Goal: Navigation & Orientation: Go to known website

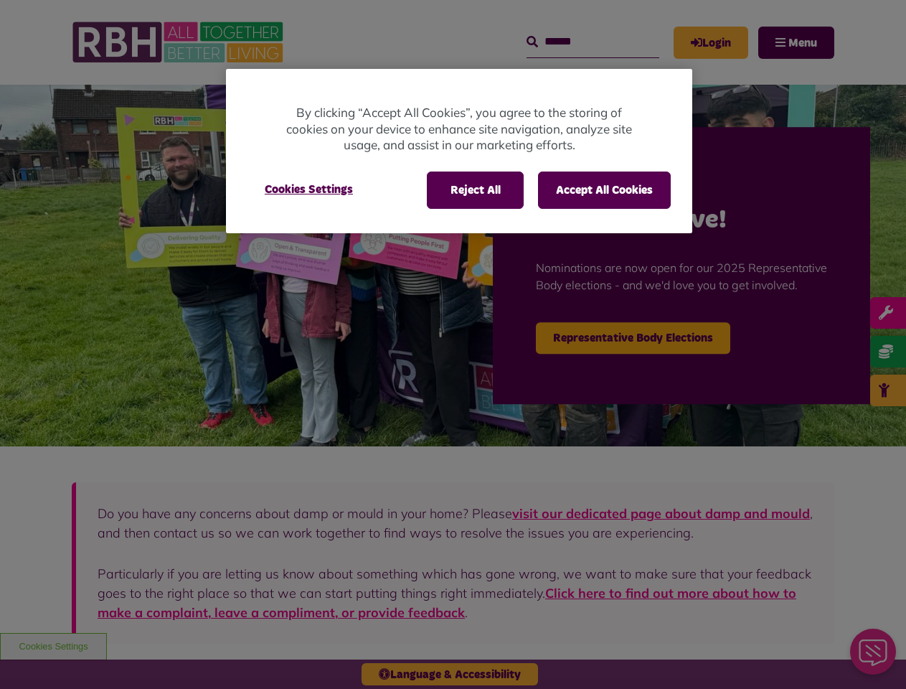
click at [453, 344] on div at bounding box center [453, 344] width 906 height 689
click at [474, 190] on button "Reject All" at bounding box center [475, 189] width 97 height 37
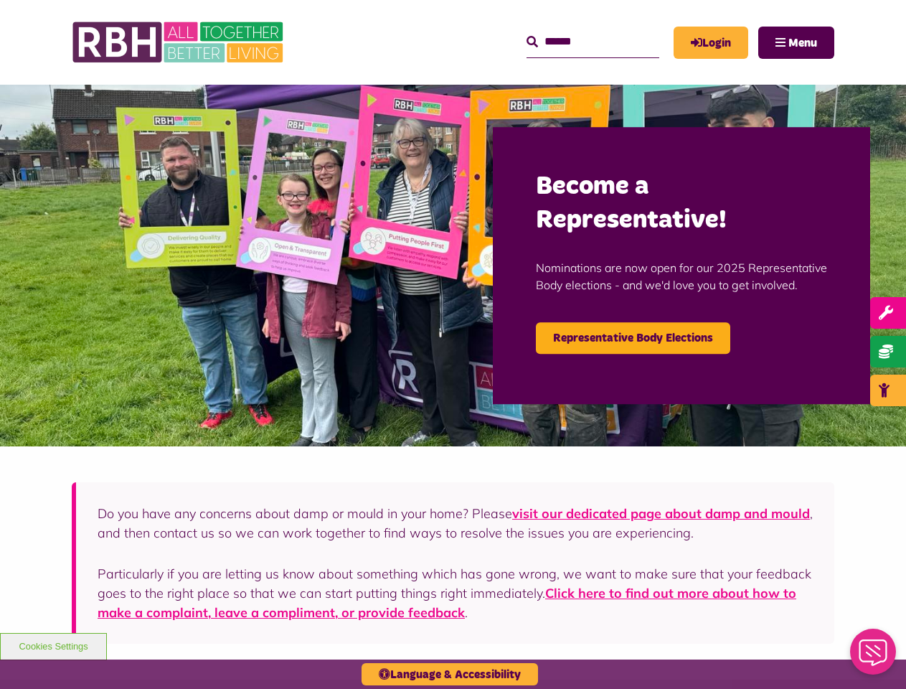
click at [604, 190] on button "Accept All Cookies" at bounding box center [604, 189] width 133 height 37
click at [308, 189] on img at bounding box center [453, 266] width 906 height 362
